Goal: Task Accomplishment & Management: Complete application form

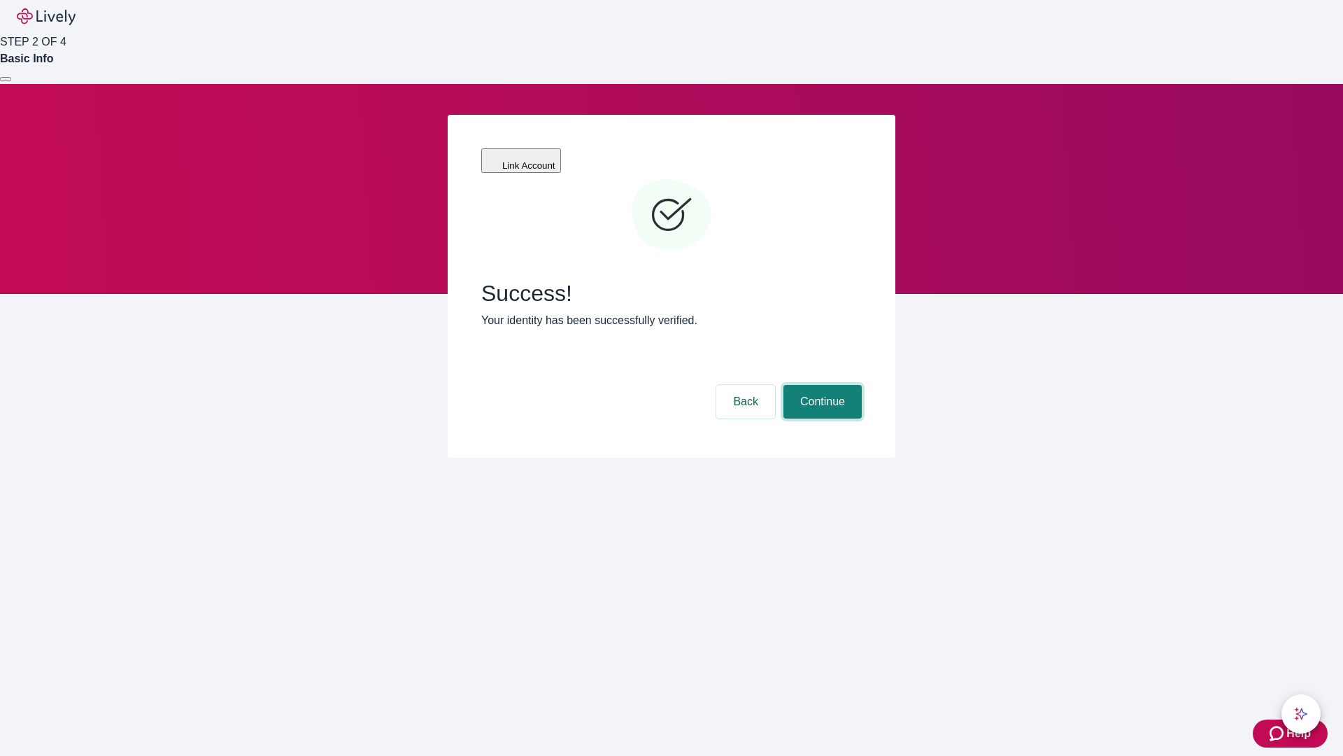
click at [821, 385] on button "Continue" at bounding box center [823, 402] width 78 height 34
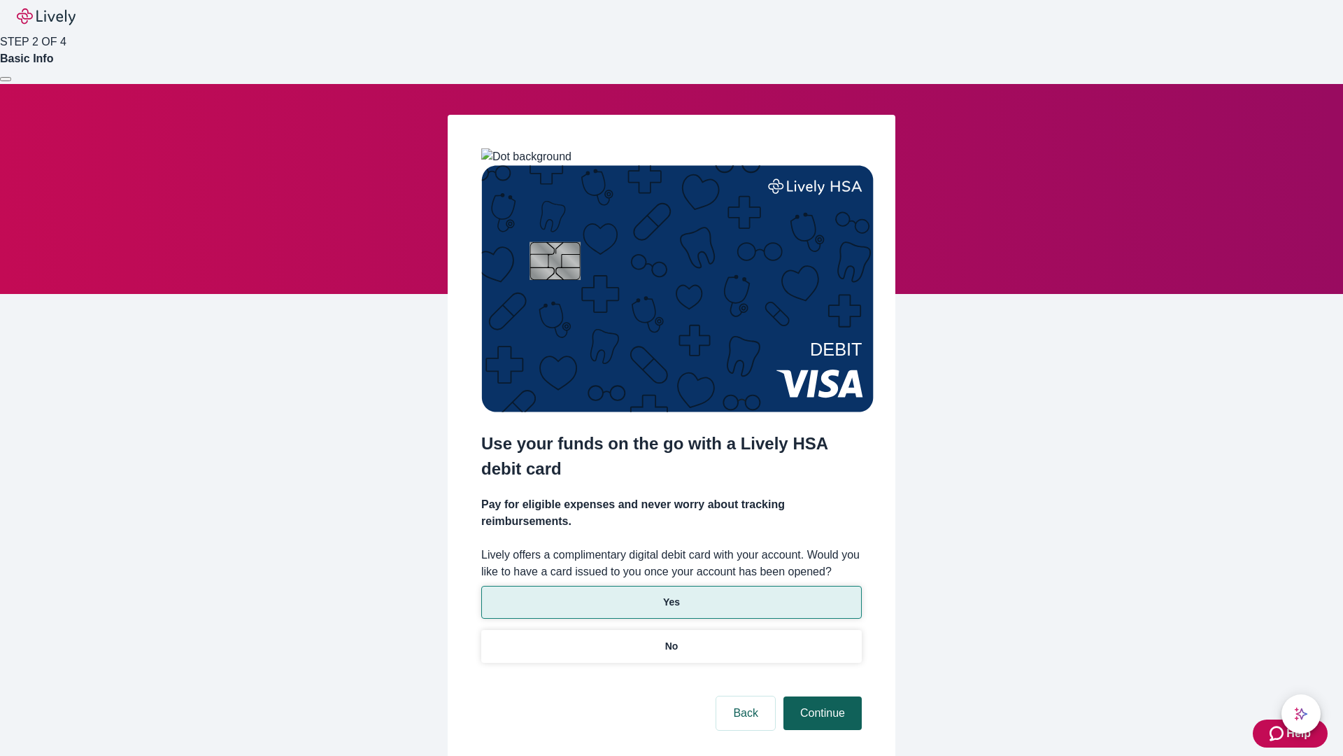
click at [671, 639] on p "No" at bounding box center [671, 646] width 13 height 15
click at [821, 696] on button "Continue" at bounding box center [823, 713] width 78 height 34
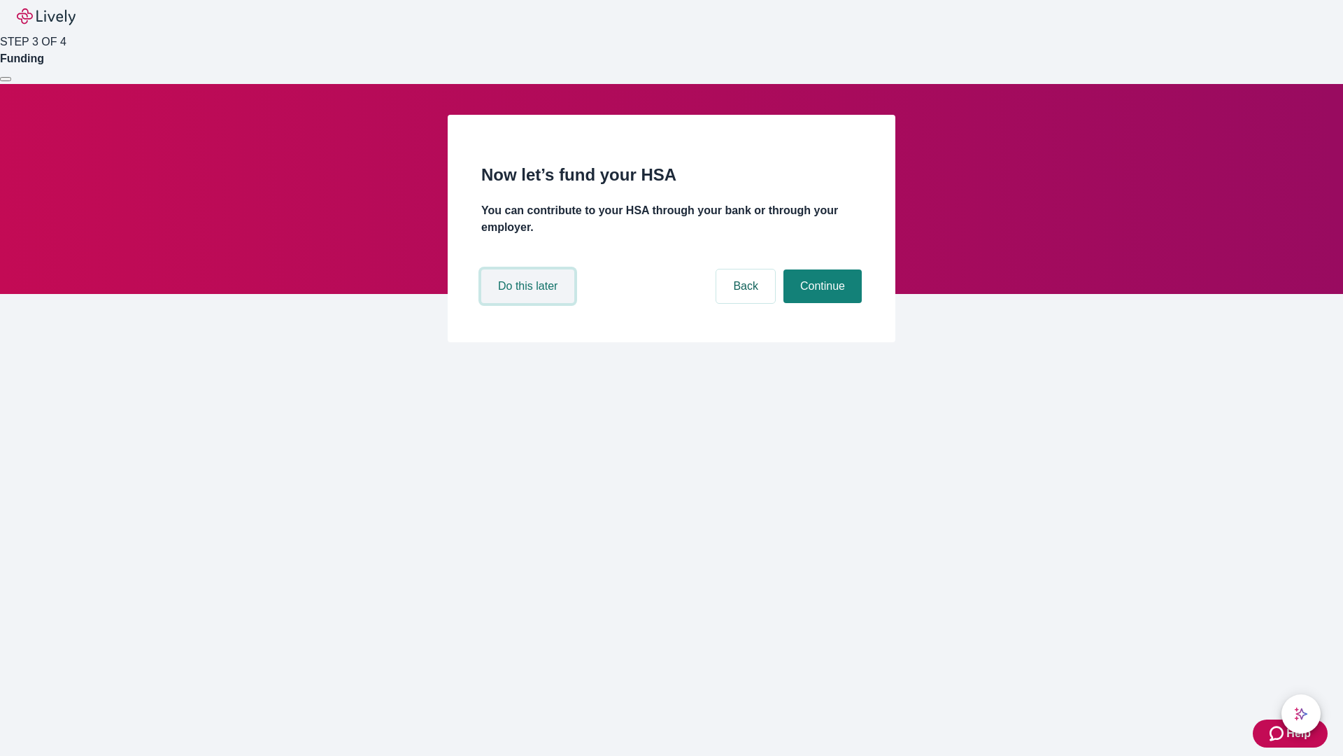
click at [530, 303] on button "Do this later" at bounding box center [527, 286] width 93 height 34
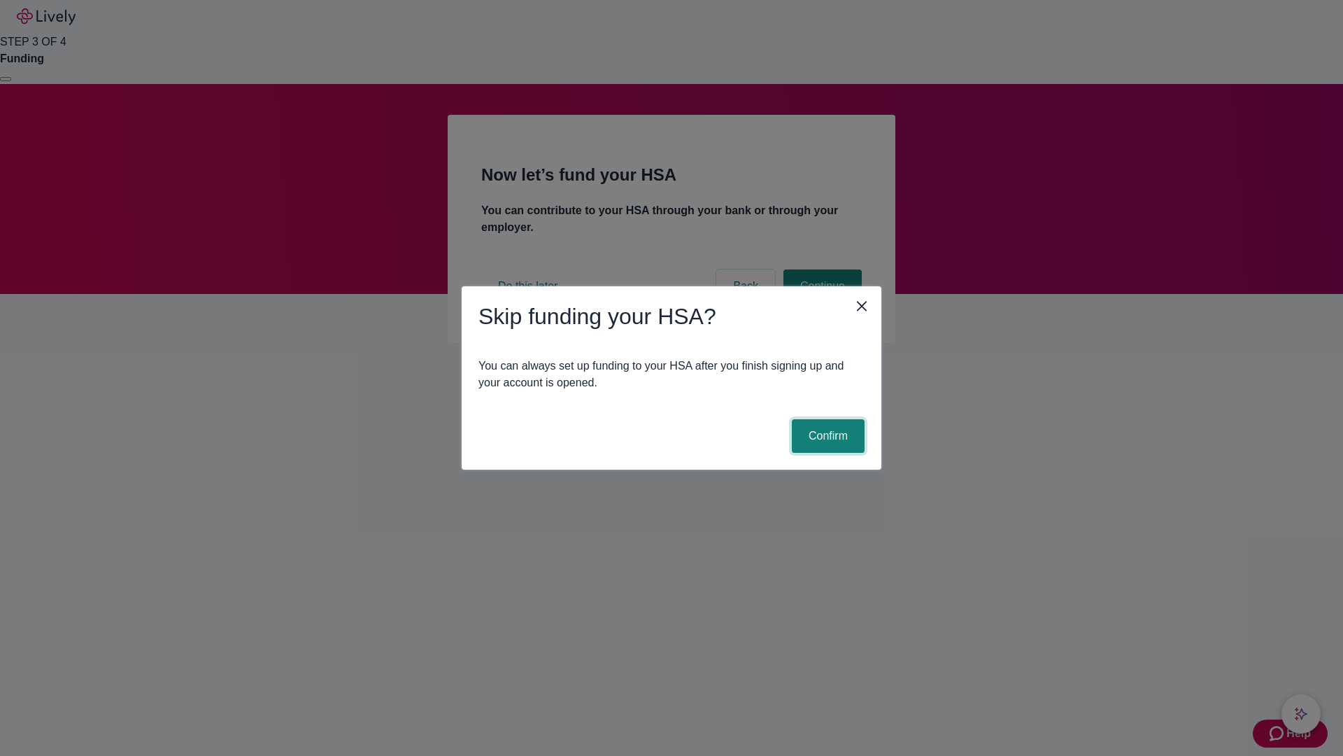
click at [826, 436] on button "Confirm" at bounding box center [828, 436] width 73 height 34
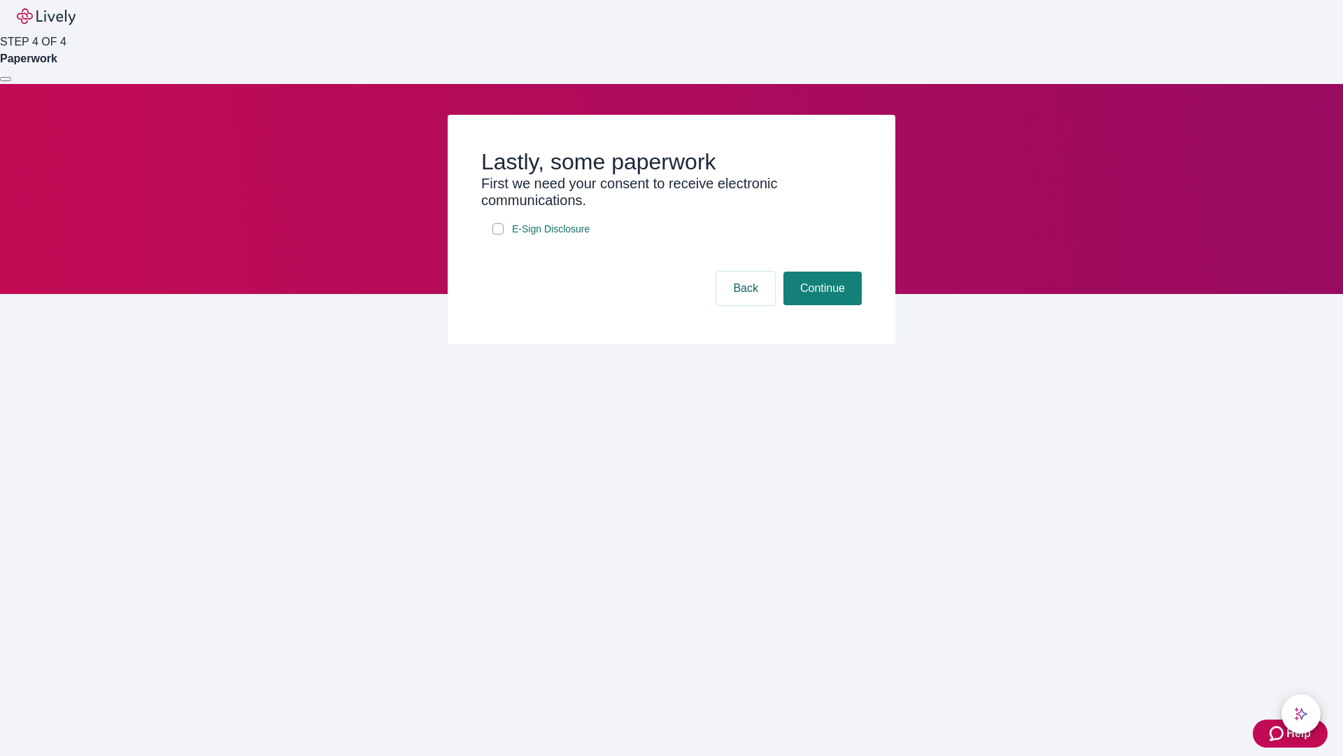
click at [498, 234] on input "E-Sign Disclosure" at bounding box center [498, 228] width 11 height 11
checkbox input "true"
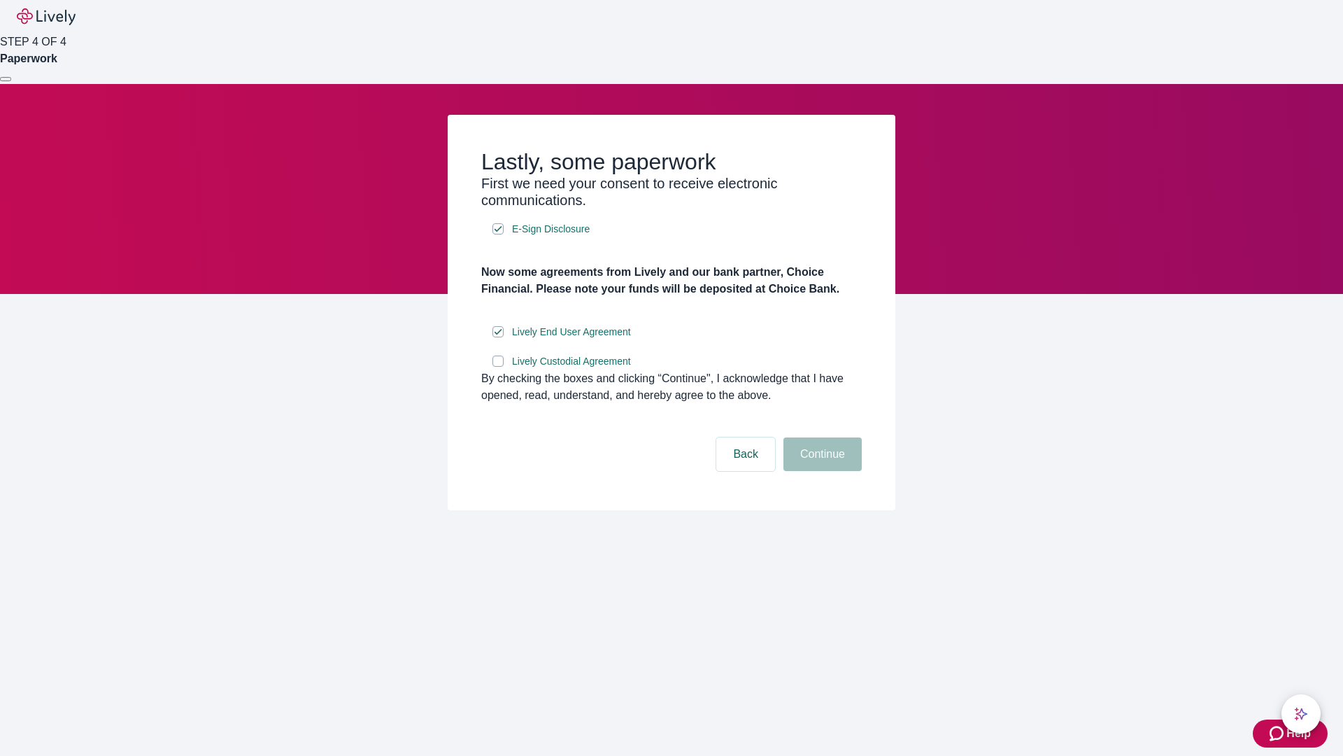
click at [498, 367] on input "Lively Custodial Agreement" at bounding box center [498, 360] width 11 height 11
checkbox input "true"
click at [821, 471] on button "Continue" at bounding box center [823, 454] width 78 height 34
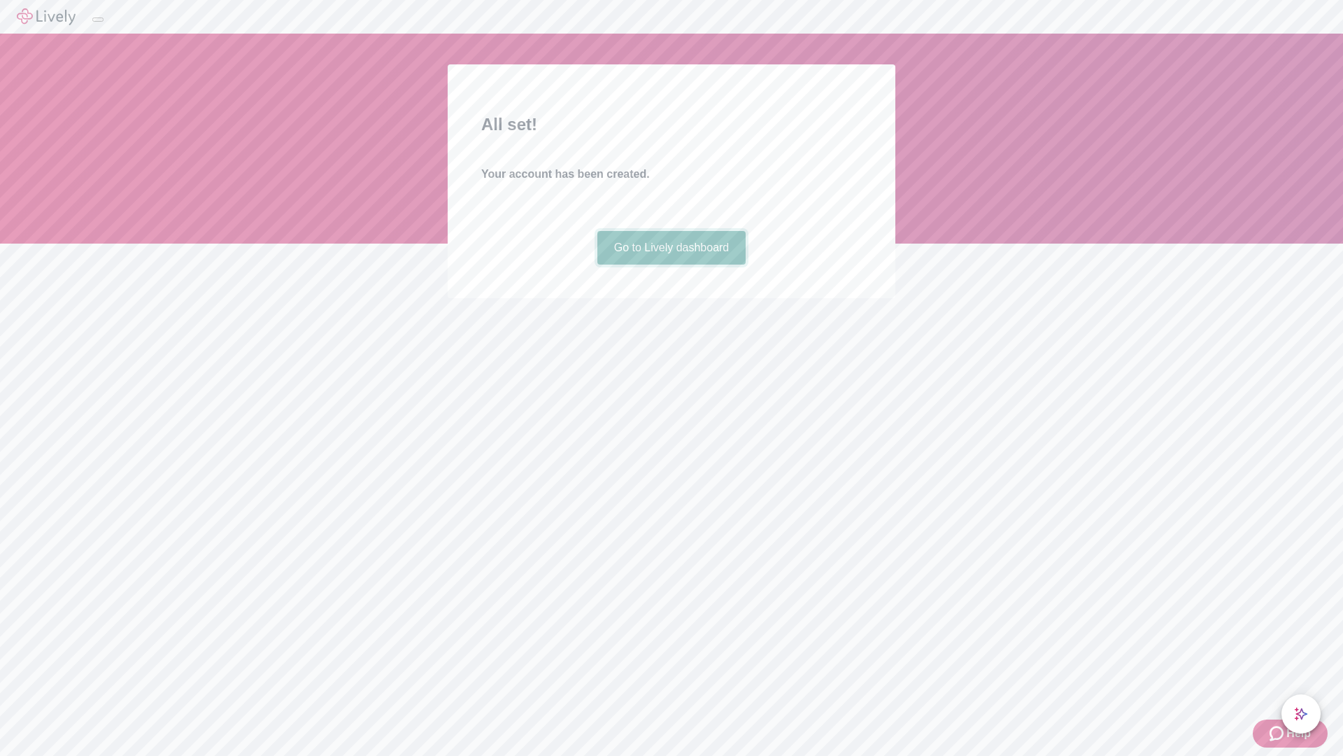
click at [671, 264] on link "Go to Lively dashboard" at bounding box center [671, 248] width 149 height 34
